Goal: Task Accomplishment & Management: Use online tool/utility

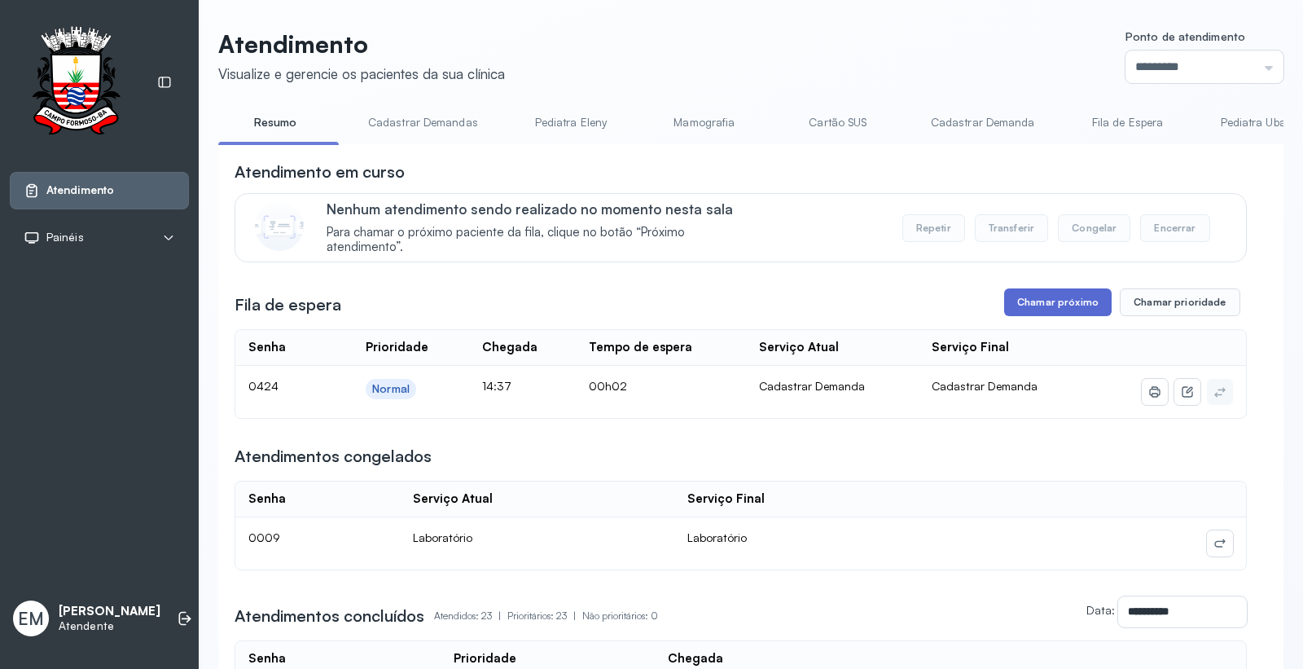
click at [1019, 309] on button "Chamar próximo" at bounding box center [1058, 302] width 108 height 28
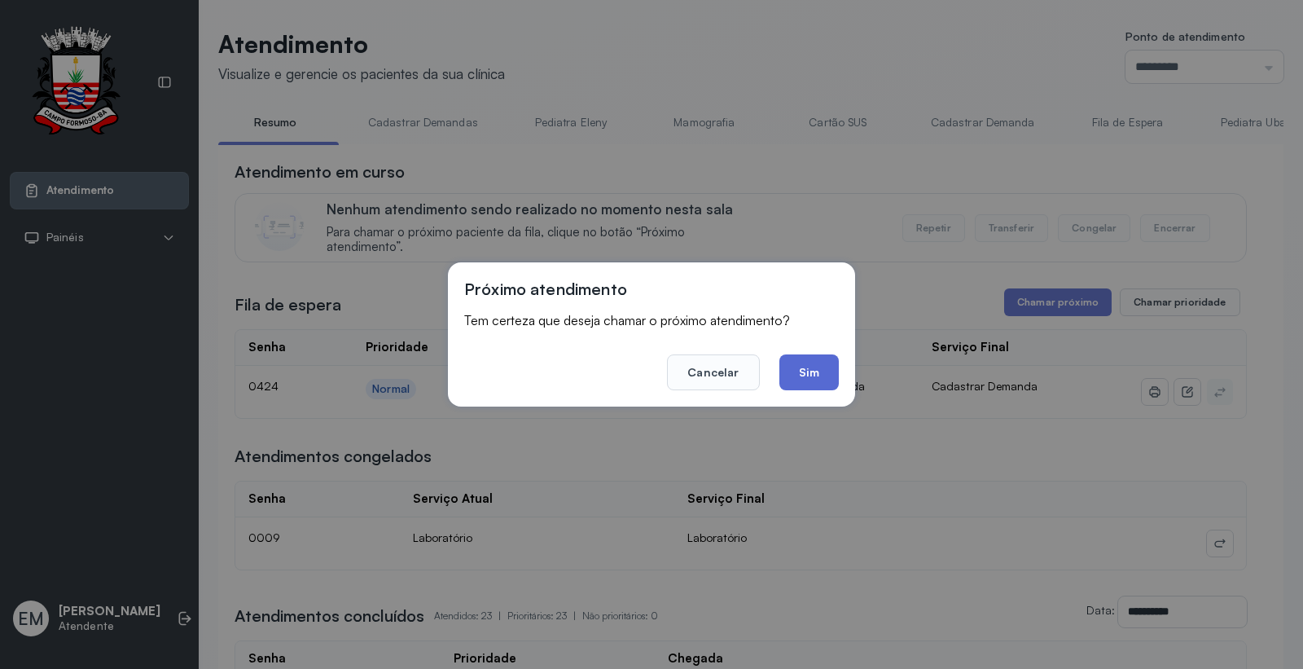
click at [832, 375] on button "Sim" at bounding box center [808, 372] width 59 height 36
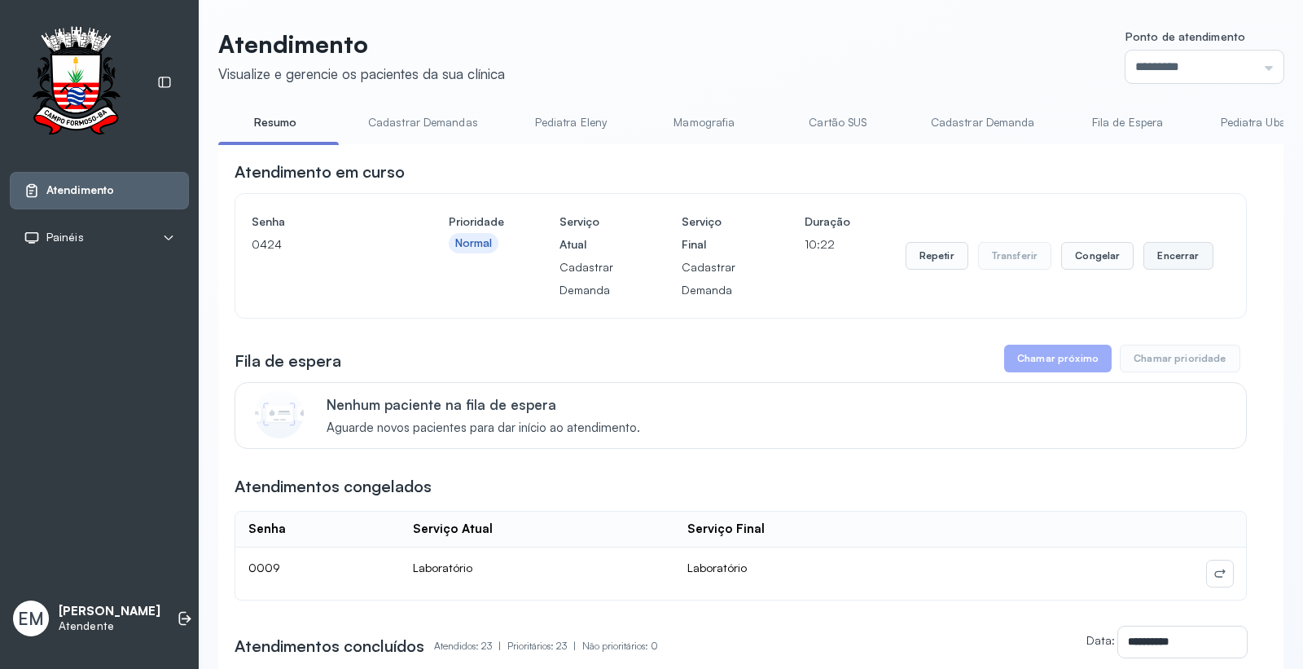
click at [1143, 253] on button "Encerrar" at bounding box center [1177, 256] width 69 height 28
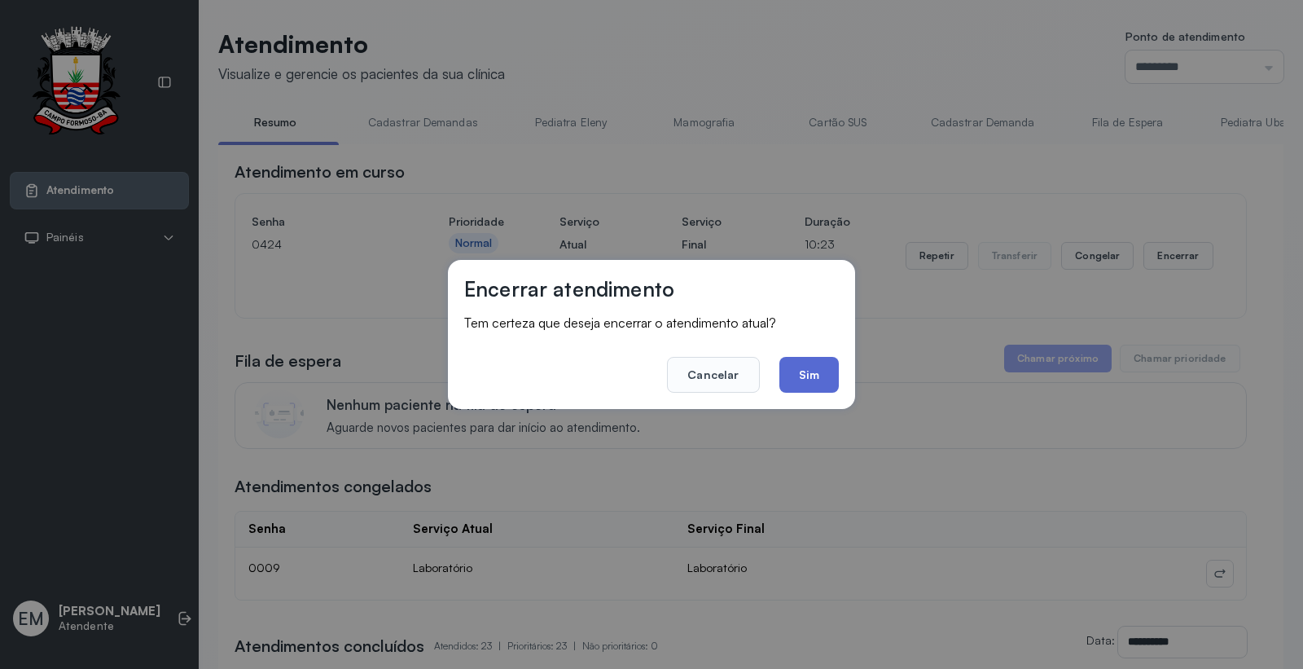
click at [792, 366] on button "Sim" at bounding box center [808, 375] width 59 height 36
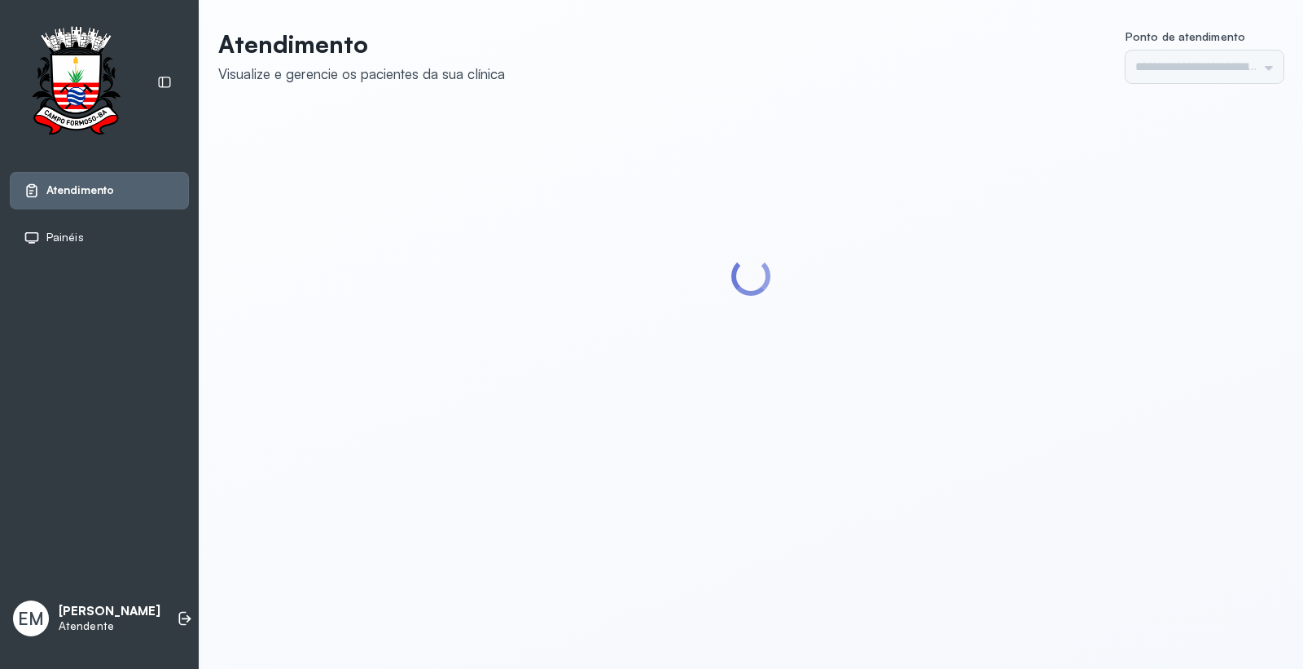
type input "*********"
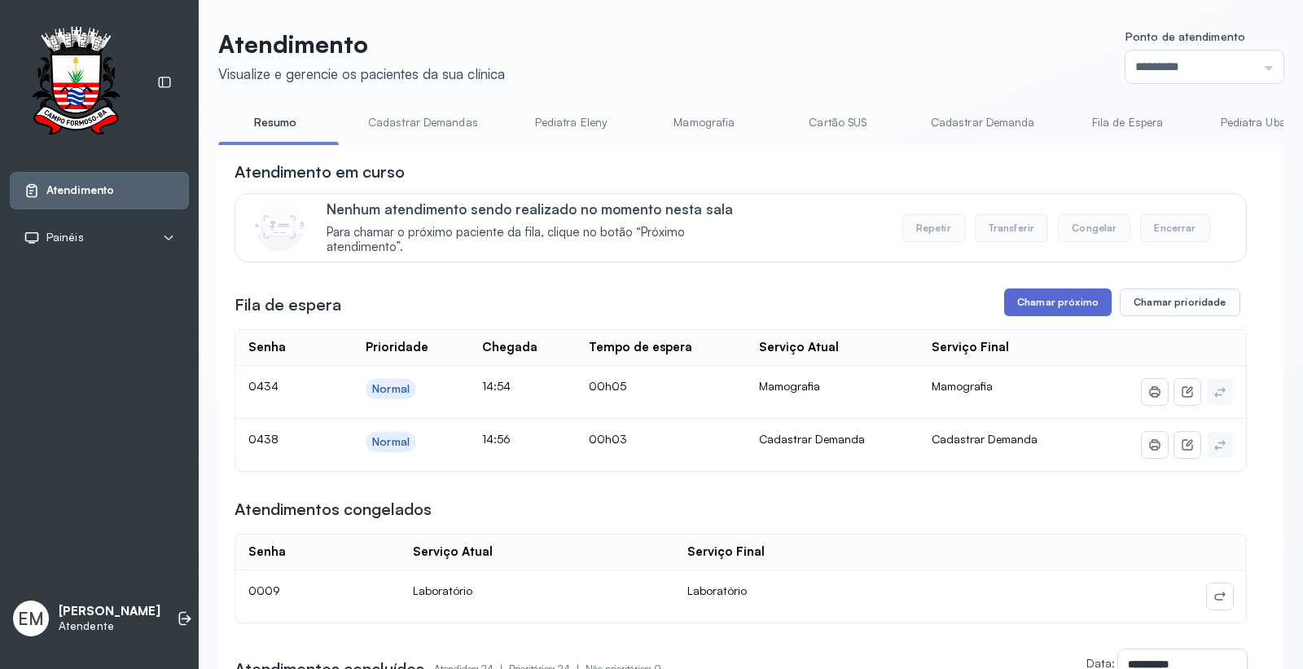
click at [1004, 308] on button "Chamar próximo" at bounding box center [1058, 302] width 108 height 28
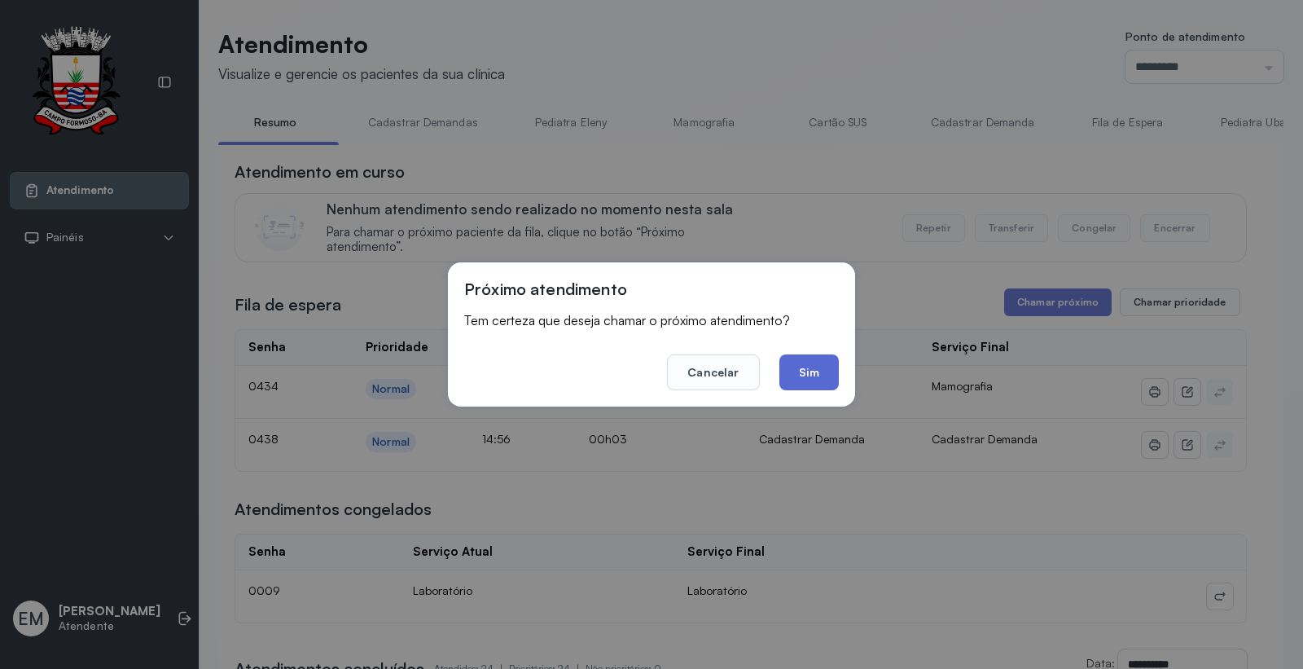
click at [813, 362] on button "Sim" at bounding box center [808, 372] width 59 height 36
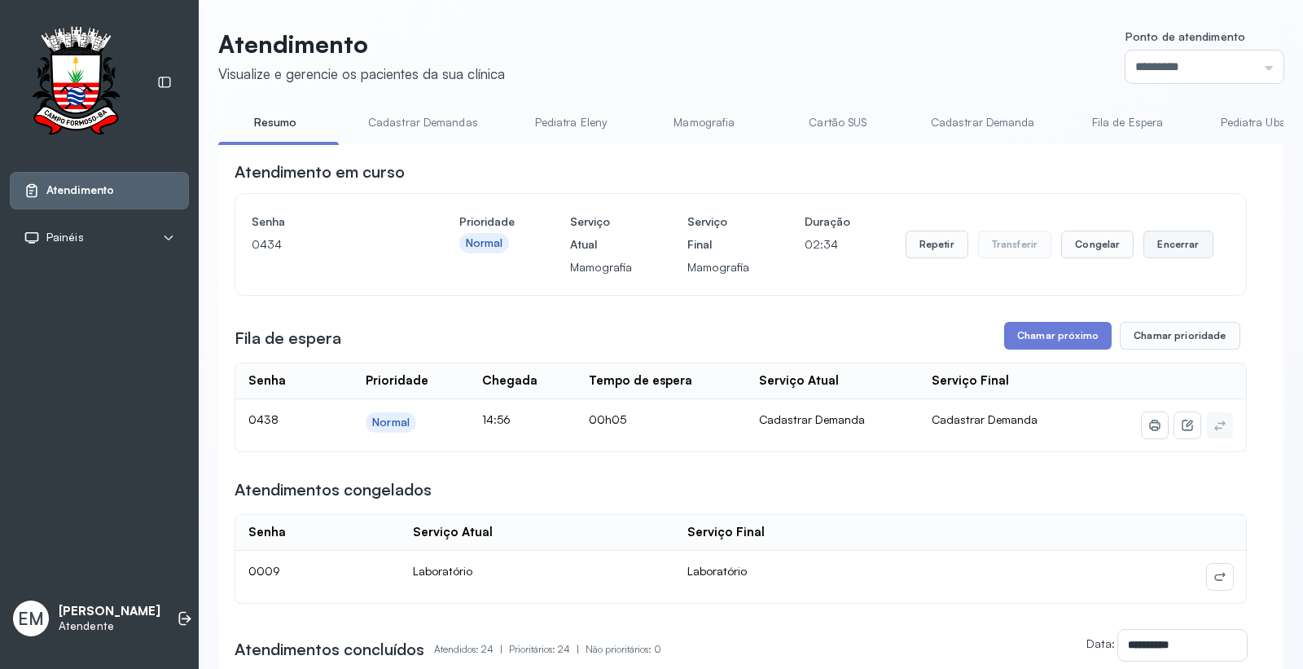
click at [1165, 253] on button "Encerrar" at bounding box center [1177, 244] width 69 height 28
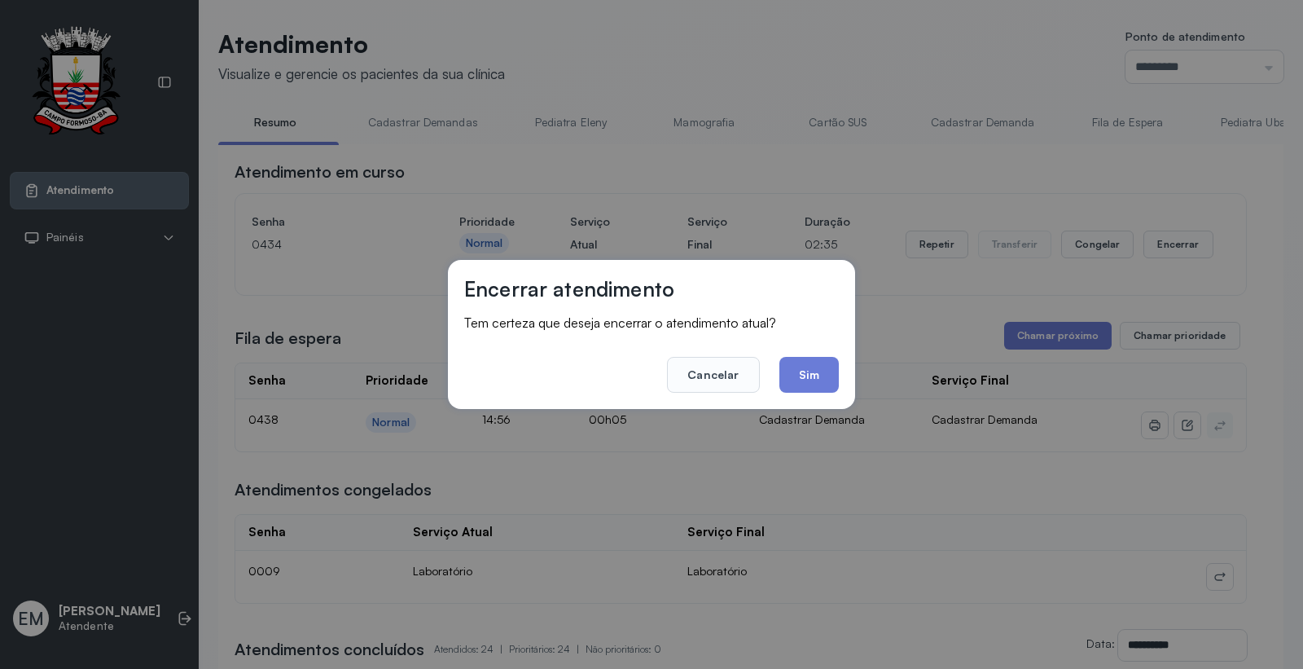
drag, startPoint x: 851, startPoint y: 380, endPoint x: 843, endPoint y: 383, distance: 8.5
click at [847, 383] on div "Encerrar atendimento Tem certeza que deseja encerrar o atendimento atual? Cance…" at bounding box center [651, 334] width 407 height 149
click at [825, 380] on button "Sim" at bounding box center [808, 375] width 59 height 36
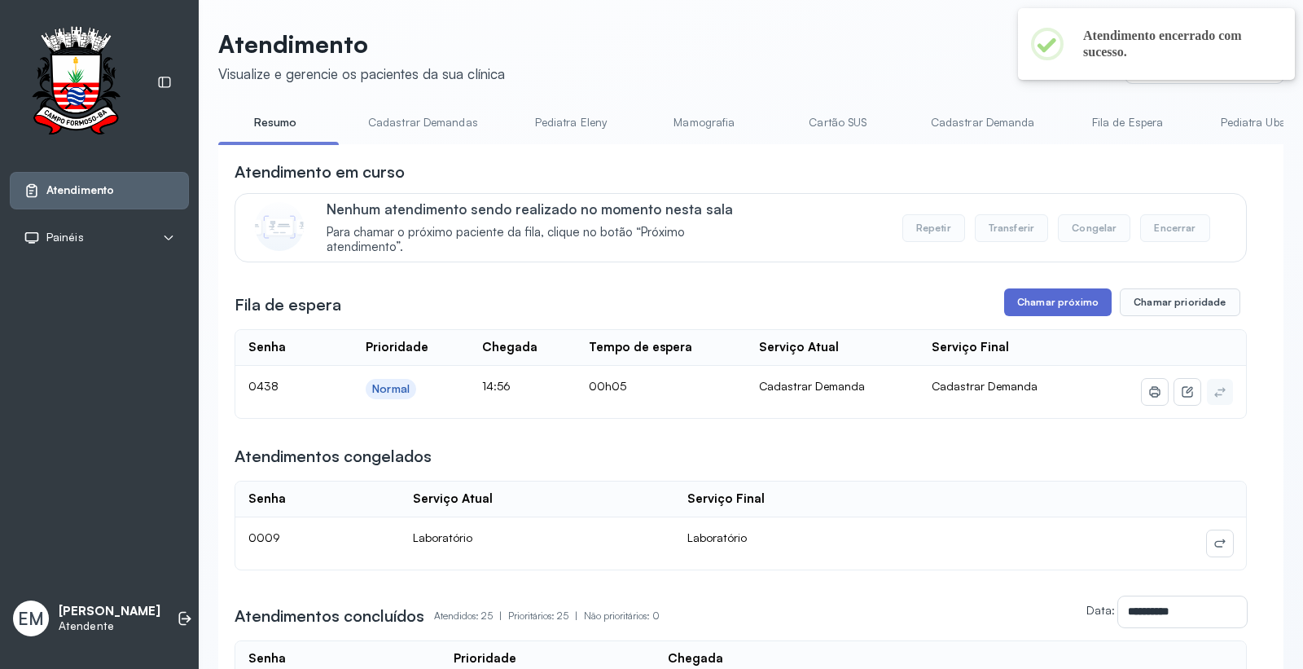
click at [1030, 302] on button "Chamar próximo" at bounding box center [1058, 302] width 108 height 28
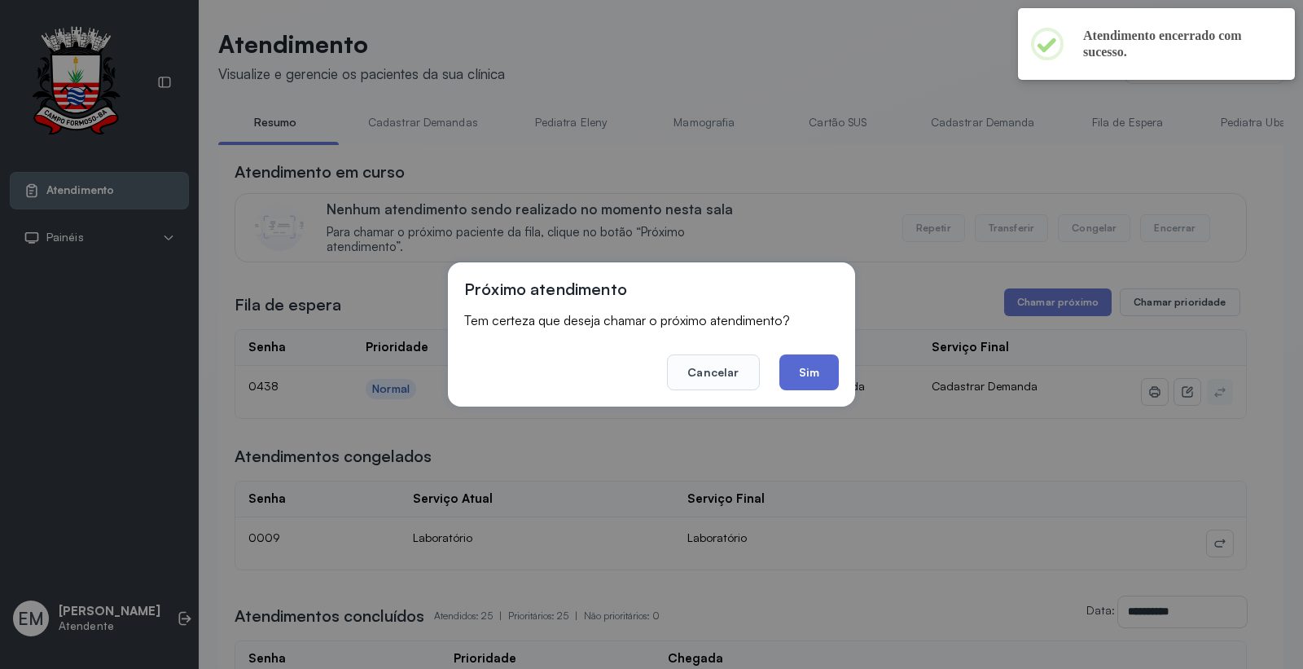
click at [821, 377] on button "Sim" at bounding box center [808, 372] width 59 height 36
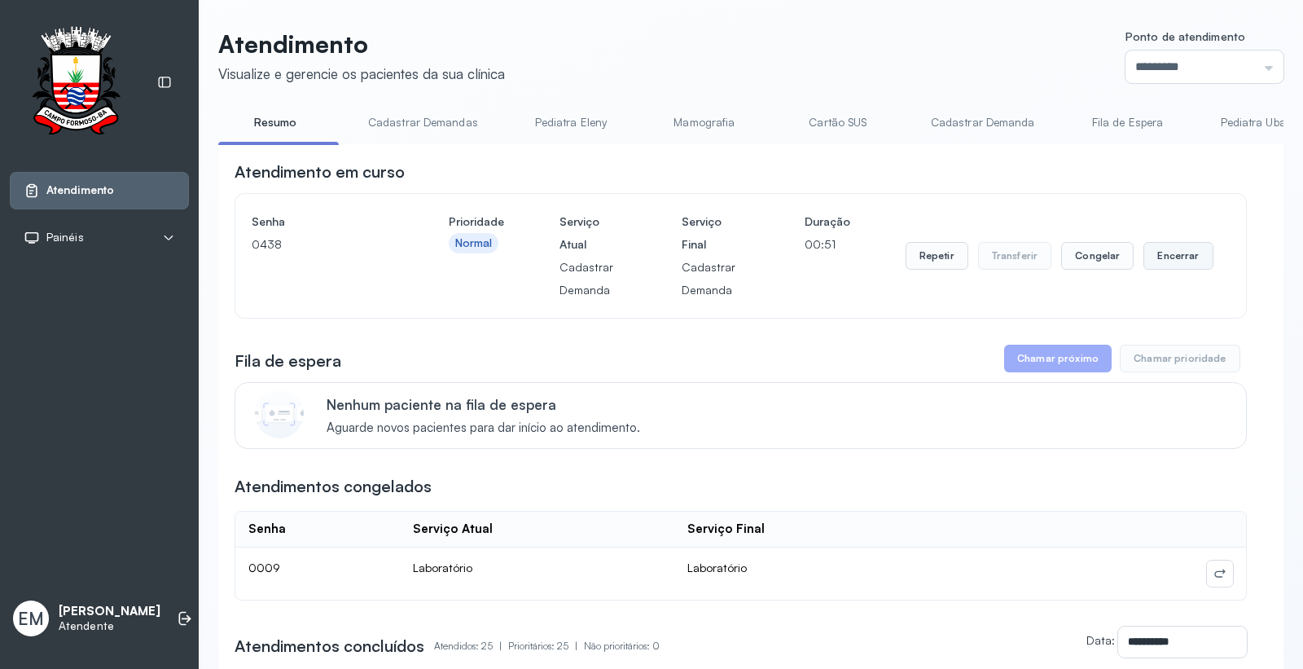
click at [1143, 252] on button "Encerrar" at bounding box center [1177, 256] width 69 height 28
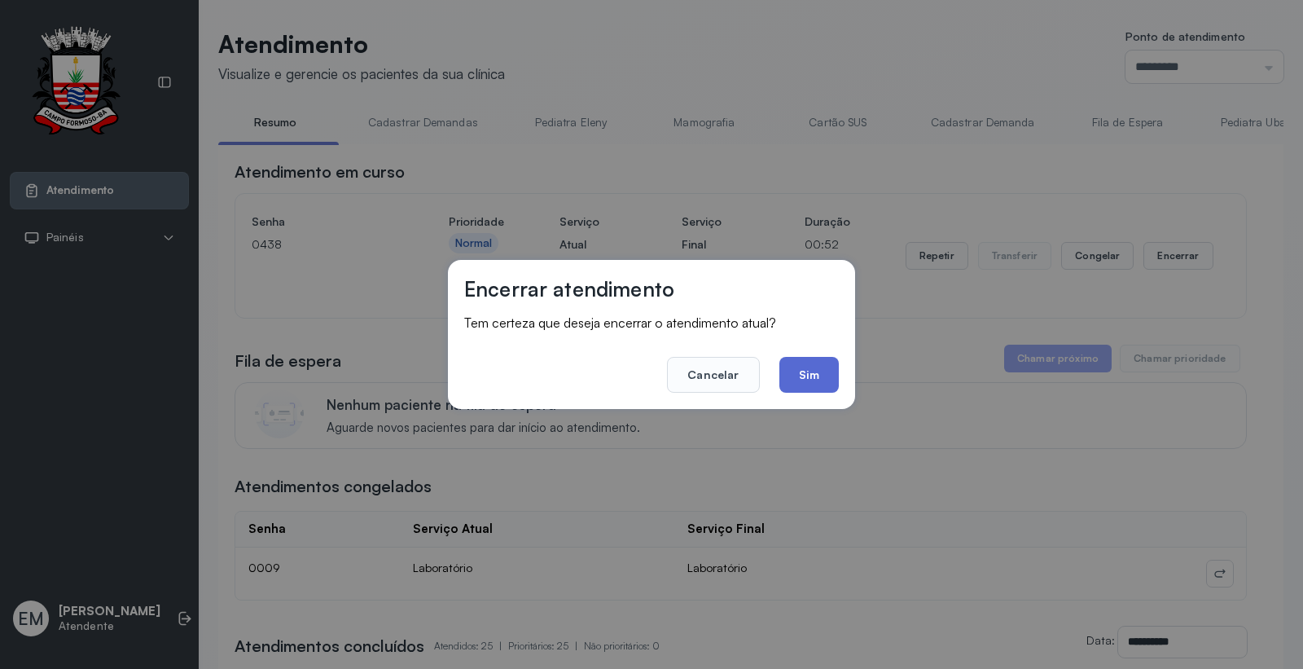
click at [813, 370] on button "Sim" at bounding box center [808, 375] width 59 height 36
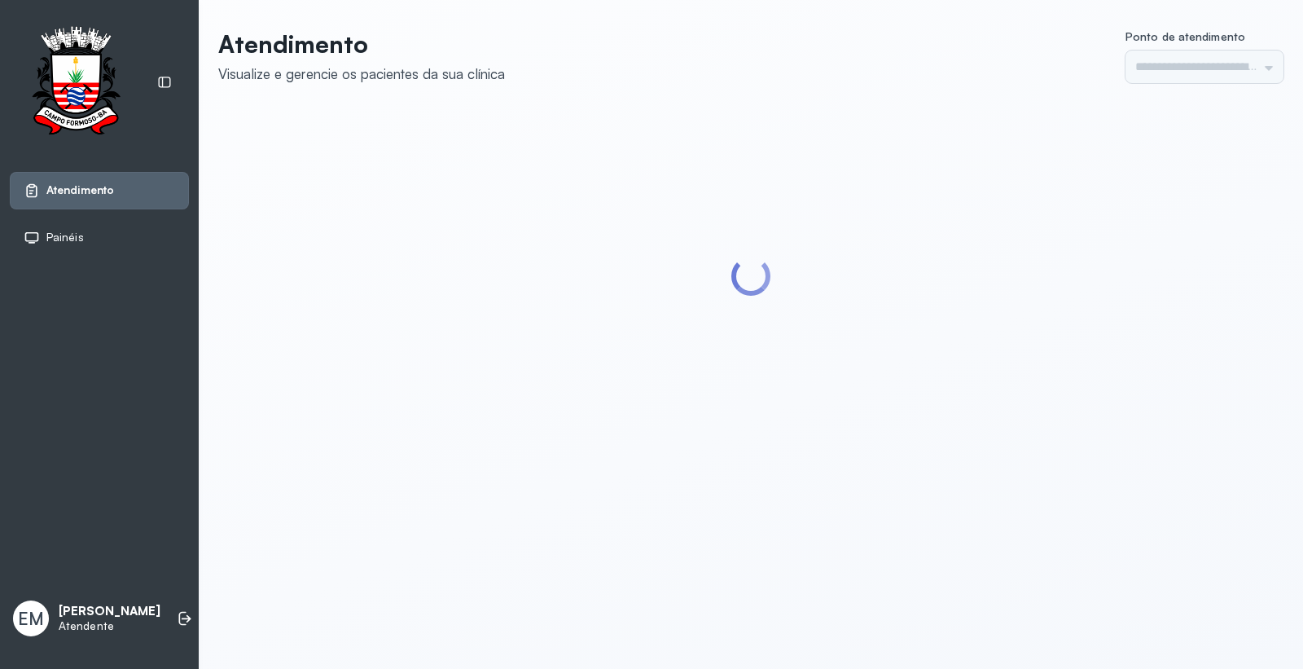
type input "*********"
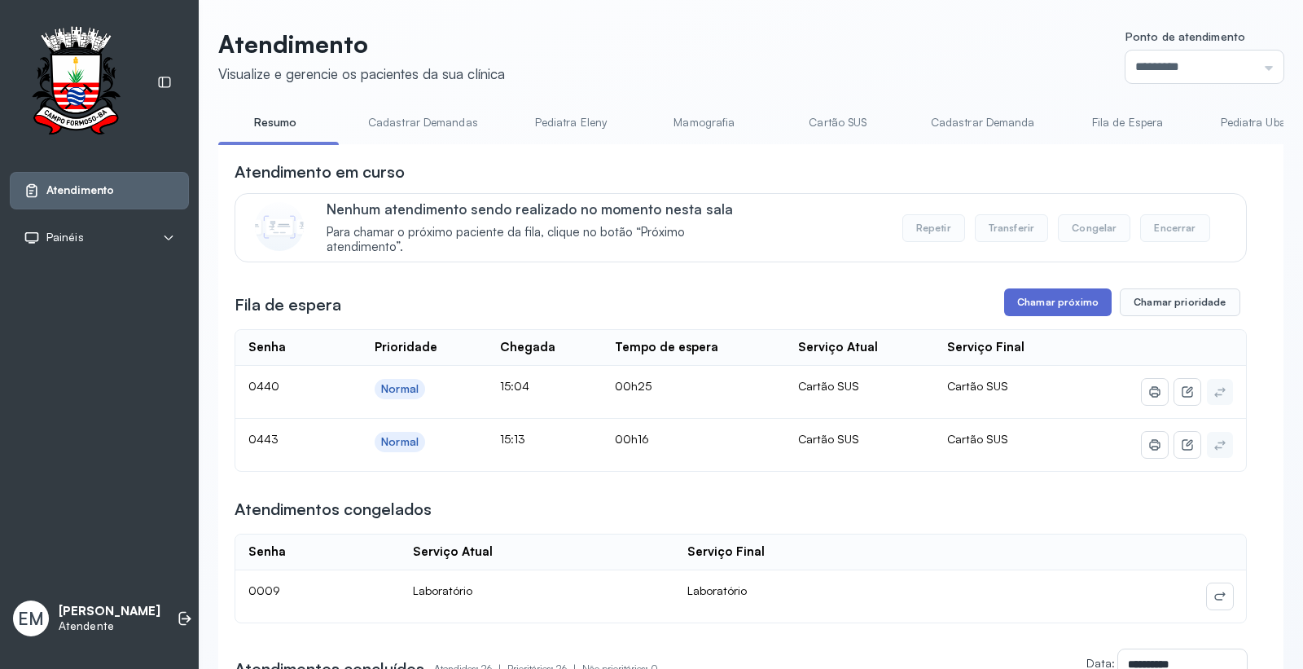
click at [1040, 299] on button "Chamar próximo" at bounding box center [1058, 302] width 108 height 28
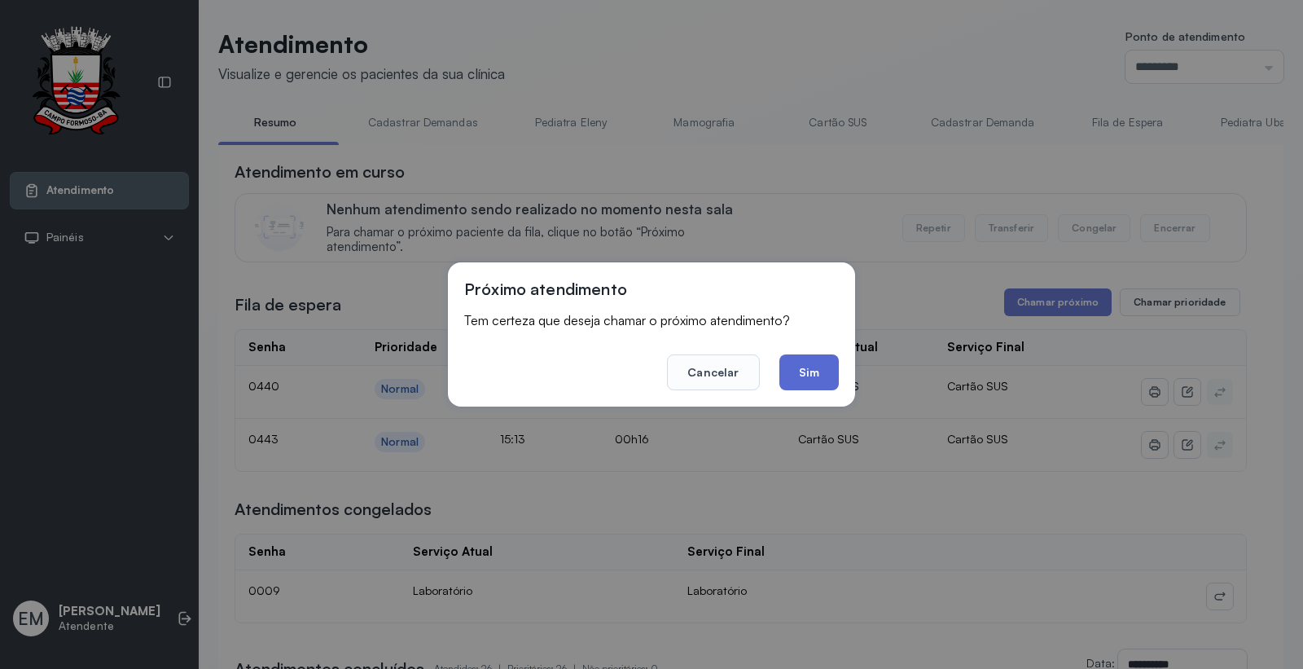
click at [827, 364] on button "Sim" at bounding box center [808, 372] width 59 height 36
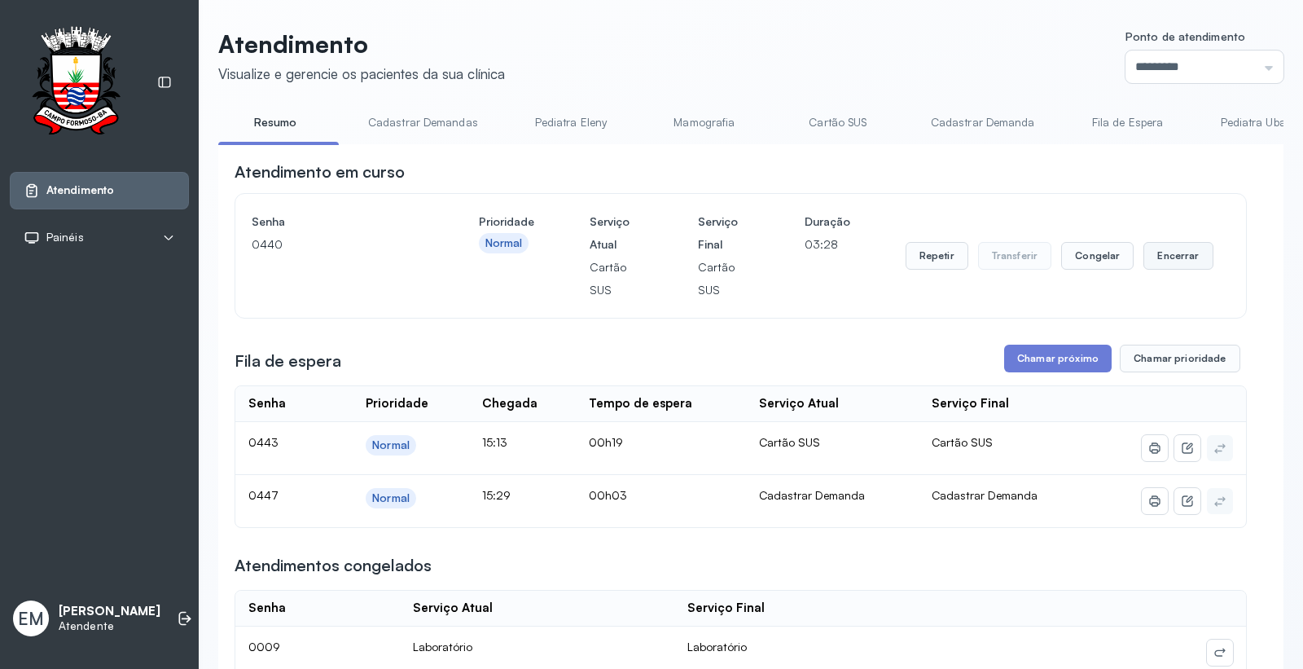
click at [1170, 263] on button "Encerrar" at bounding box center [1177, 256] width 69 height 28
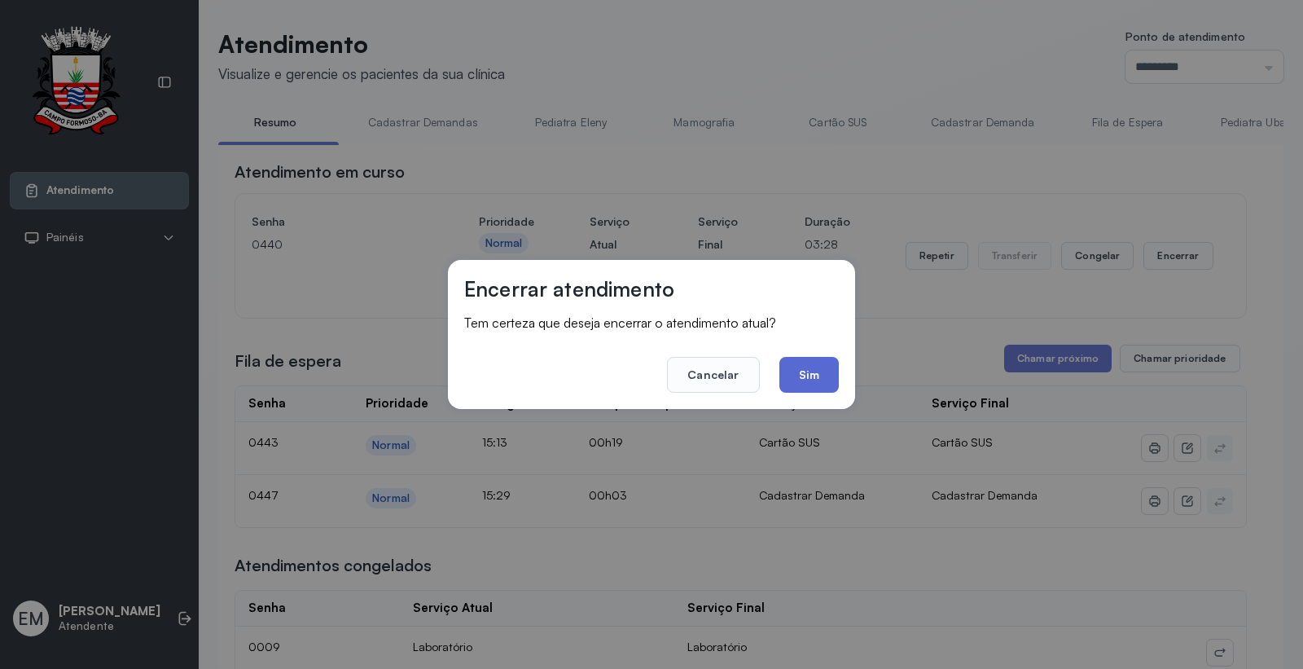
click at [812, 383] on button "Sim" at bounding box center [808, 375] width 59 height 36
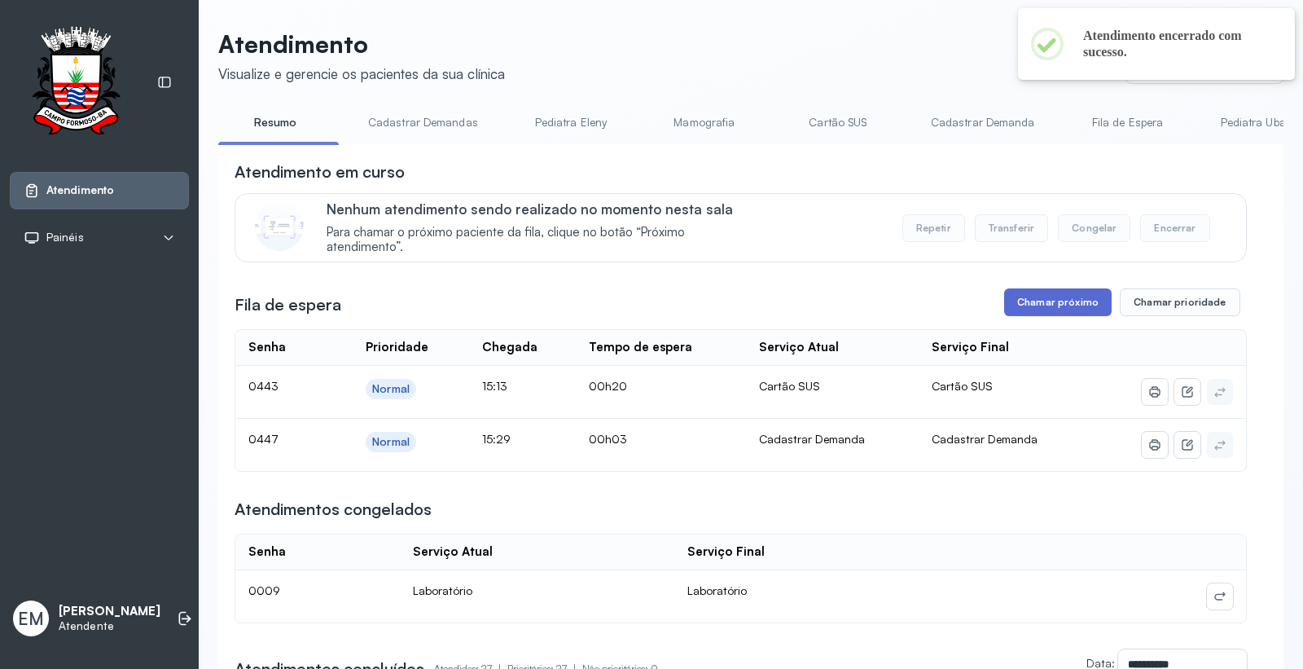
click at [1093, 303] on button "Chamar próximo" at bounding box center [1058, 302] width 108 height 28
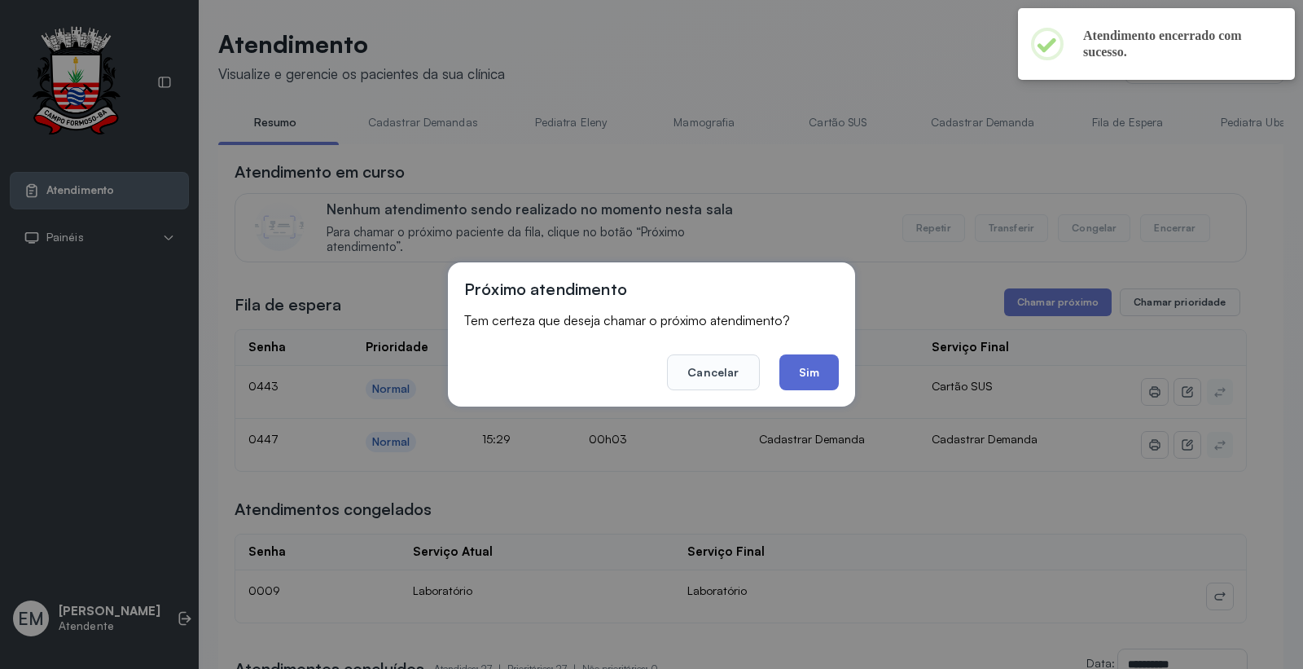
click at [829, 375] on button "Sim" at bounding box center [808, 372] width 59 height 36
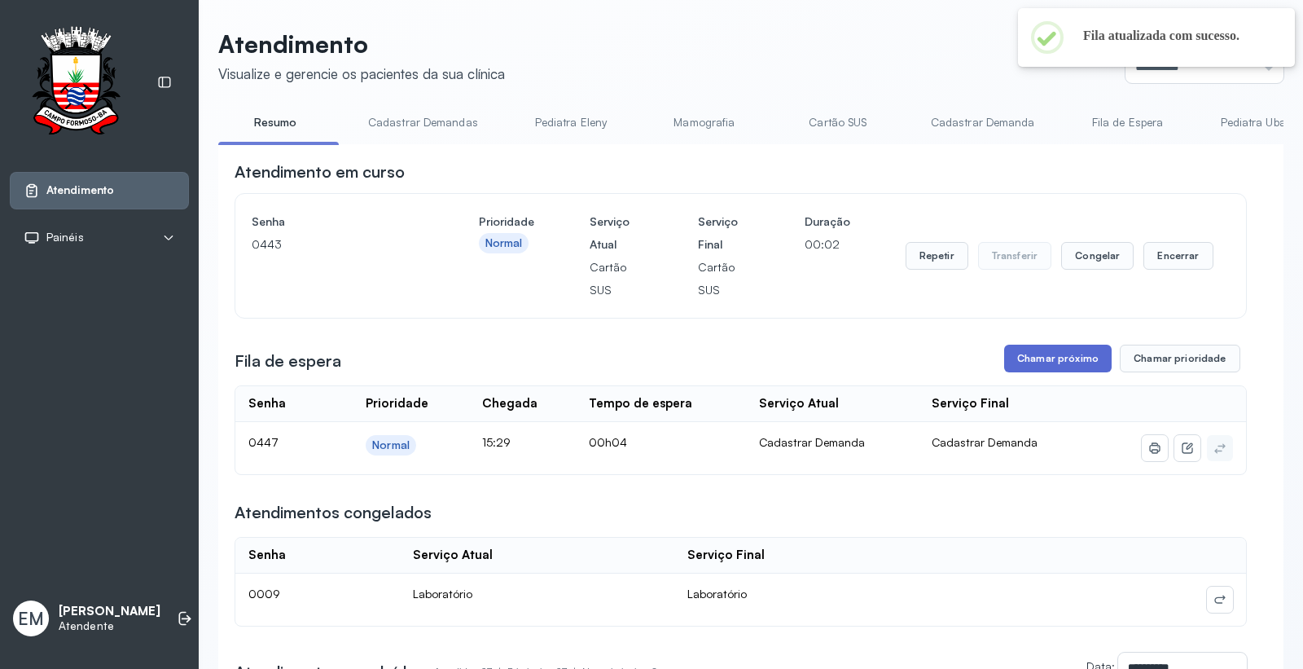
click at [1025, 349] on button "Chamar próximo" at bounding box center [1058, 358] width 108 height 28
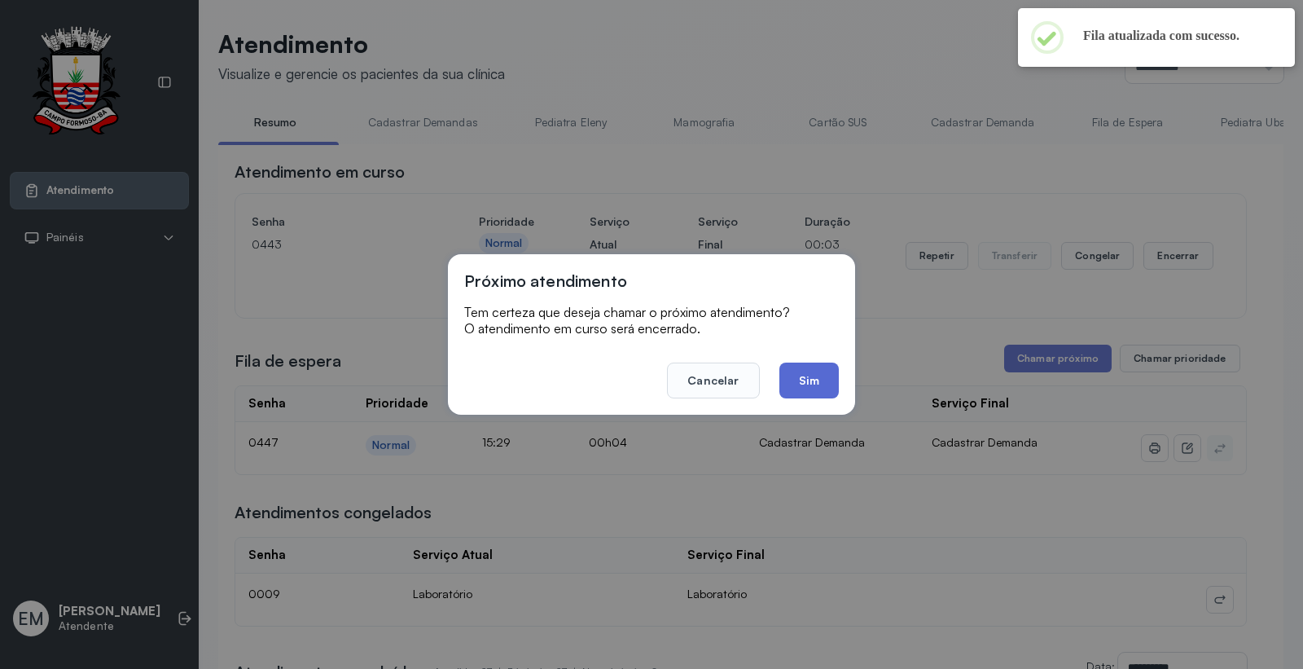
click at [816, 378] on button "Sim" at bounding box center [808, 380] width 59 height 36
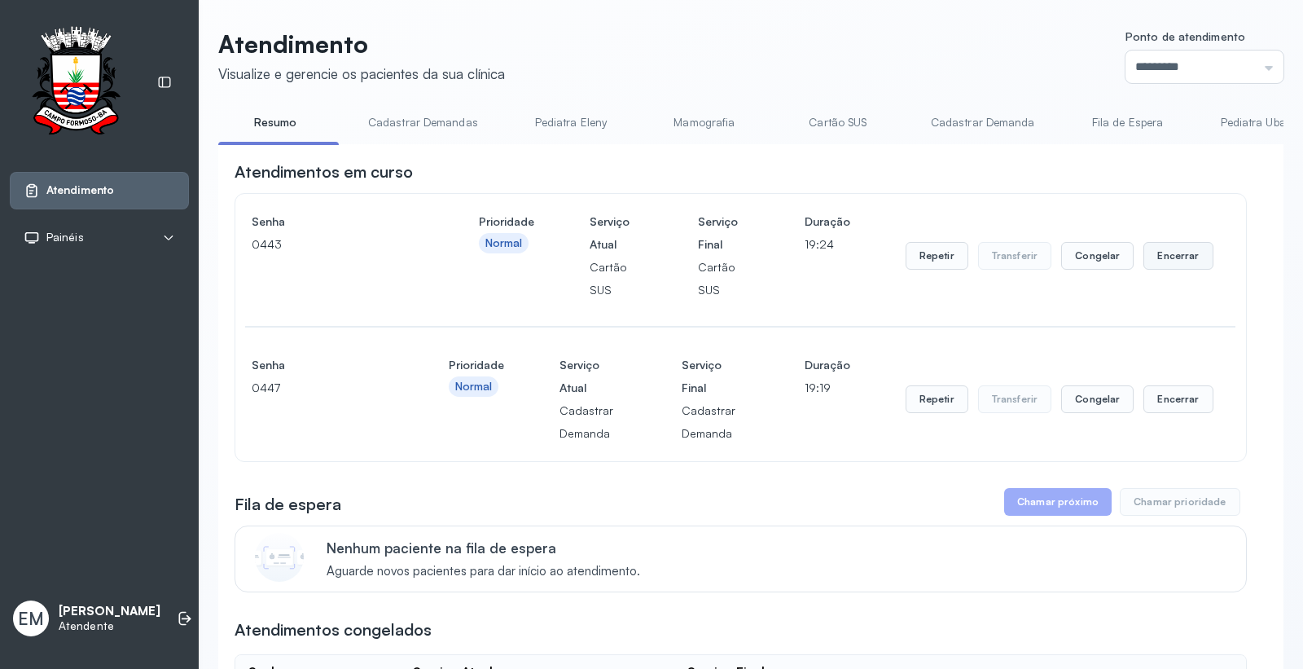
click at [1150, 261] on button "Encerrar" at bounding box center [1177, 256] width 69 height 28
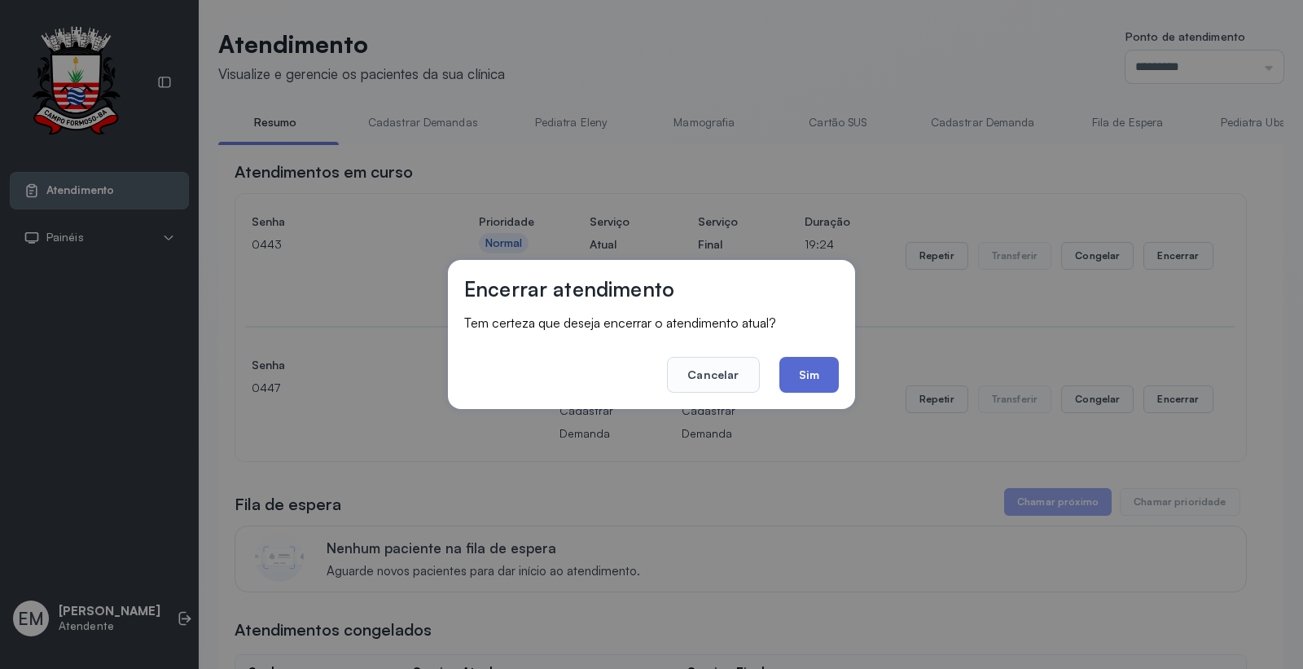
click at [792, 373] on button "Sim" at bounding box center [808, 375] width 59 height 36
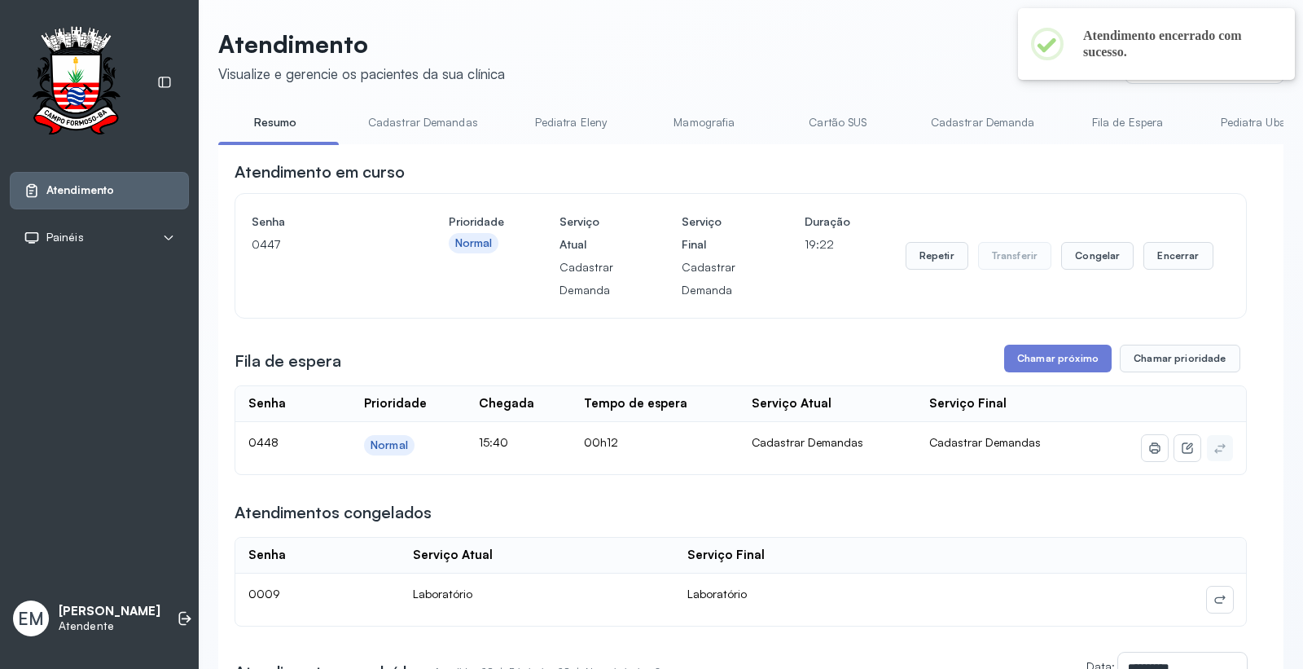
click at [1153, 244] on div "Repetir Transferir Congelar Encerrar" at bounding box center [1060, 255] width 308 height 91
click at [1153, 254] on button "Encerrar" at bounding box center [1177, 256] width 69 height 28
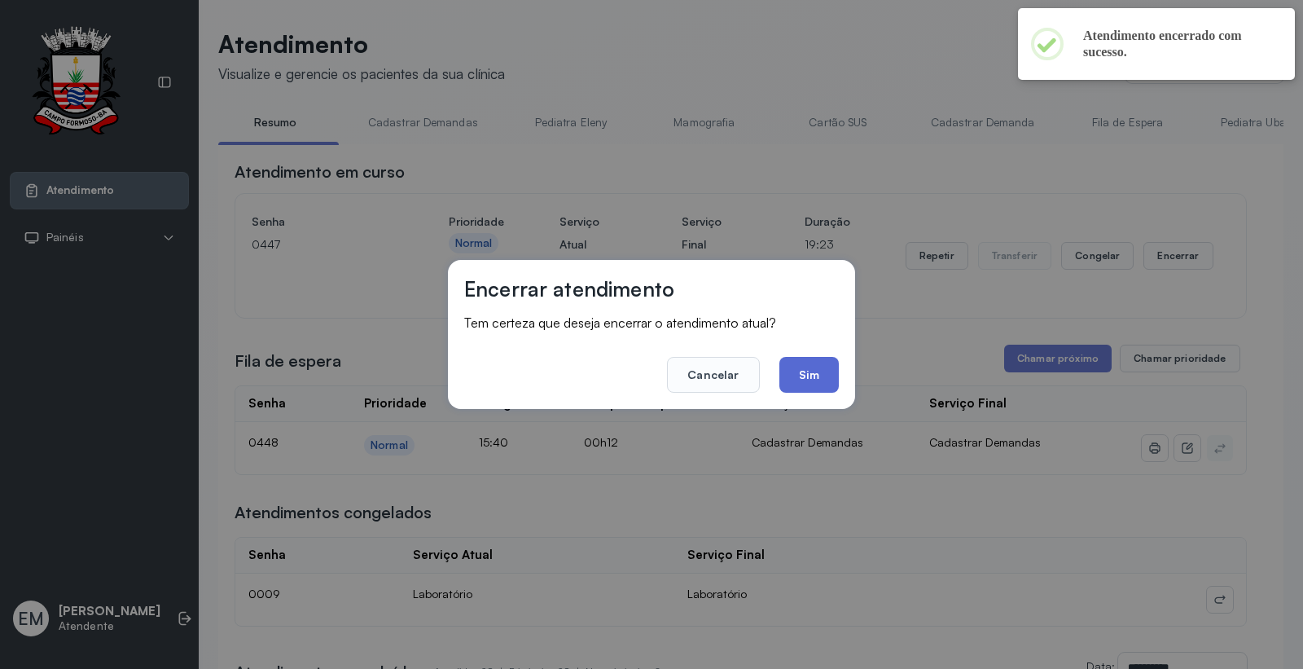
click at [814, 381] on button "Sim" at bounding box center [808, 375] width 59 height 36
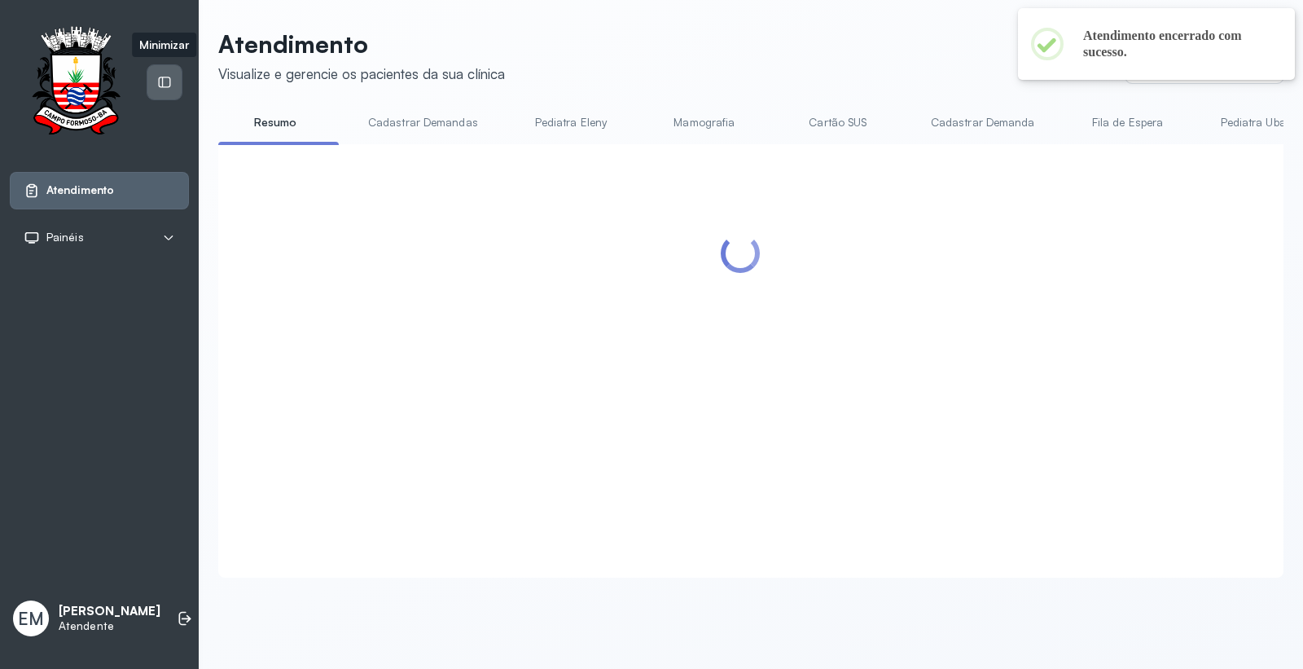
click at [164, 77] on icon at bounding box center [164, 82] width 15 height 15
